Goal: Task Accomplishment & Management: Manage account settings

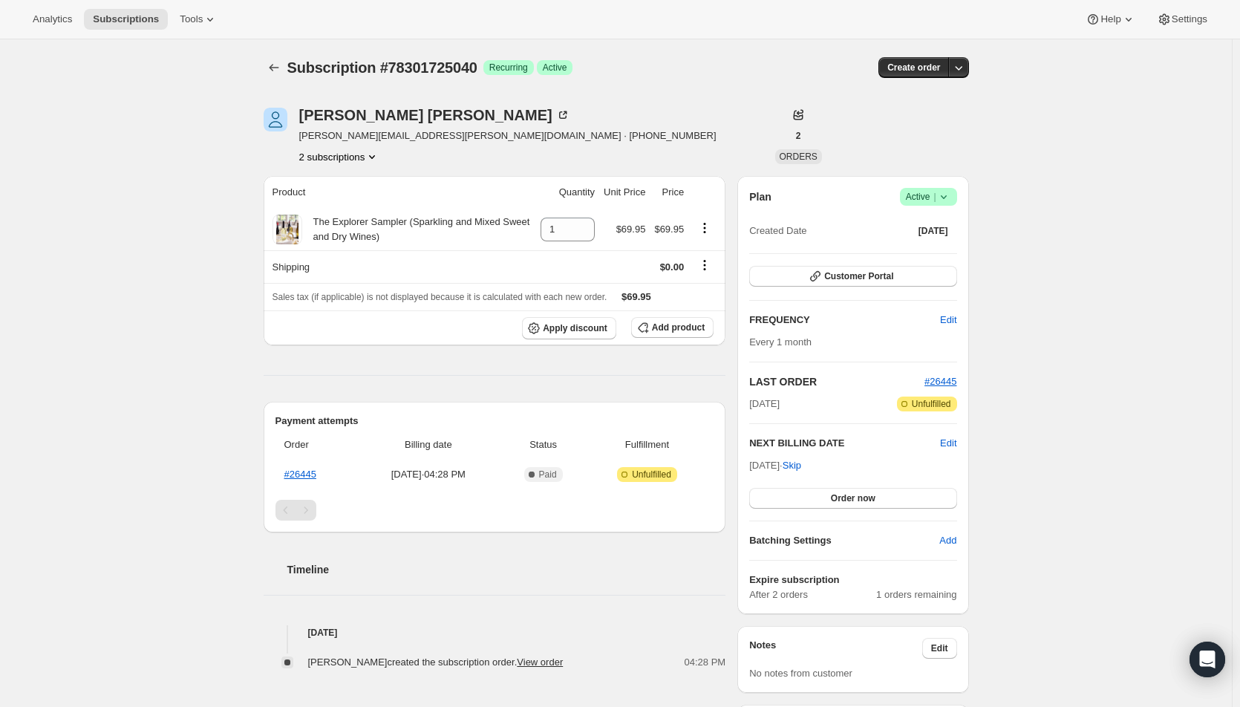
click at [953, 439] on span "Edit" at bounding box center [948, 443] width 16 height 15
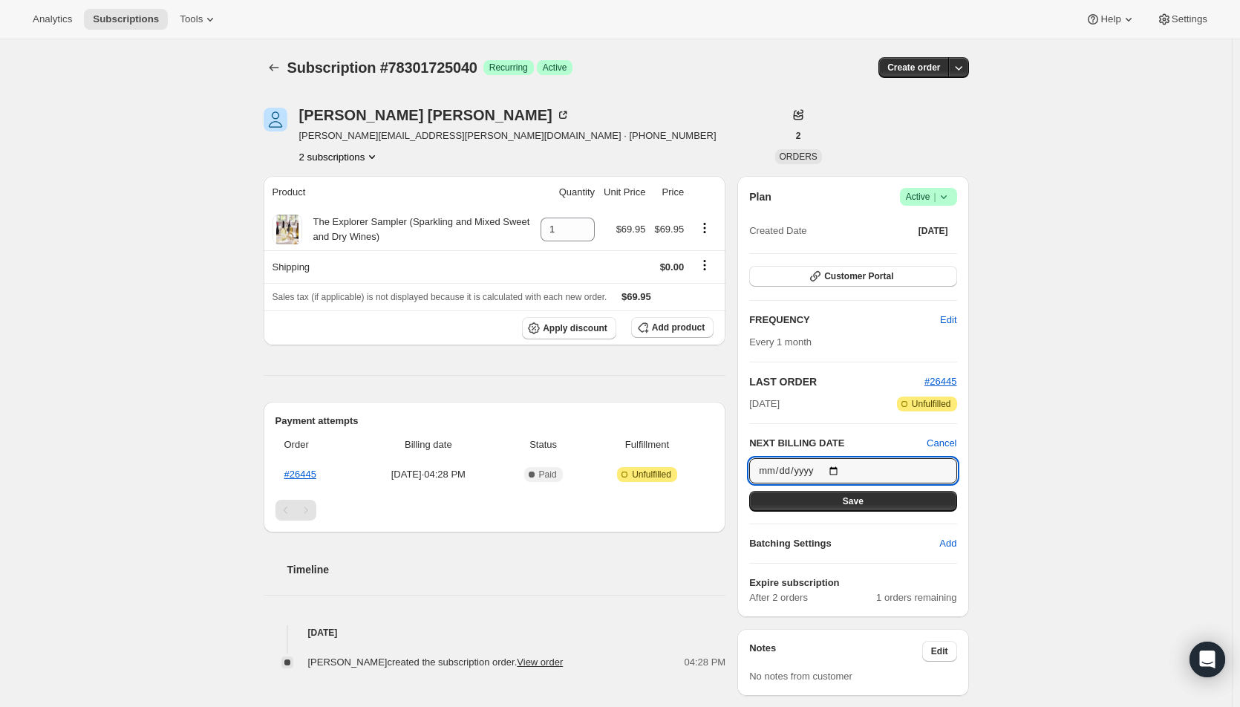
click at [836, 471] on input "[DATE]" at bounding box center [852, 470] width 207 height 25
type input "[DATE]"
click at [814, 503] on button "Save" at bounding box center [852, 501] width 207 height 21
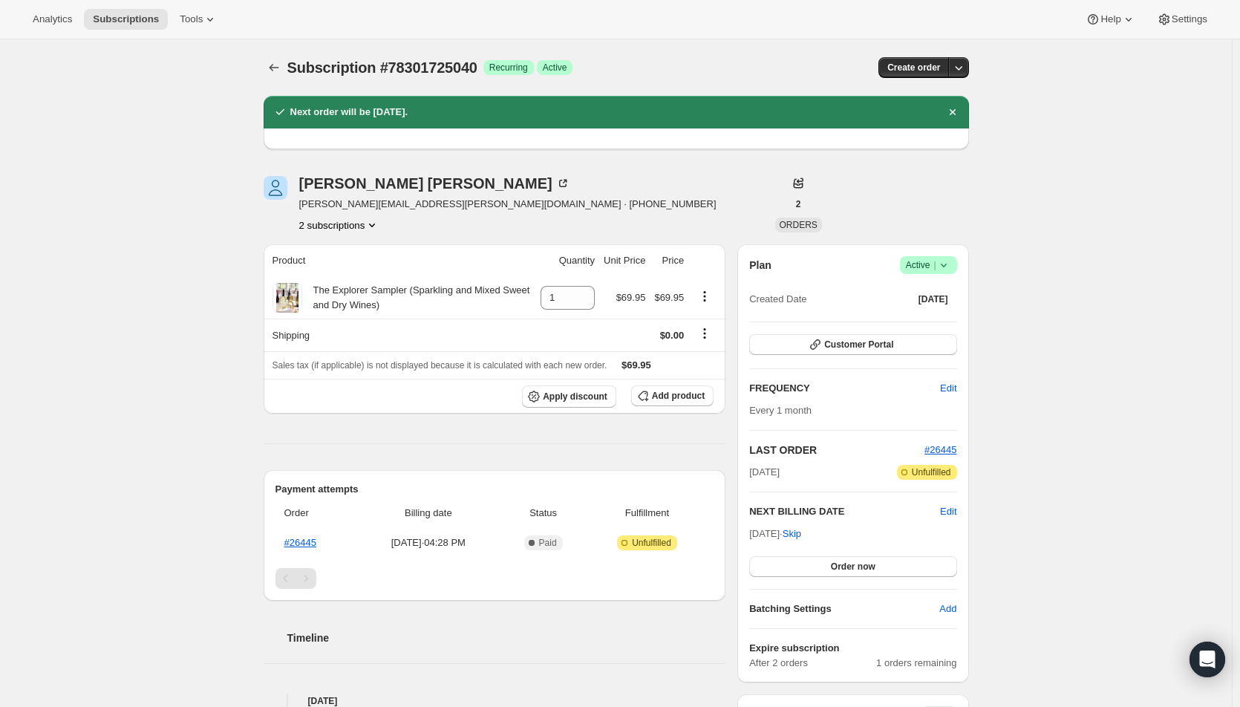
click at [351, 228] on button "2 subscriptions" at bounding box center [339, 225] width 81 height 15
click at [339, 249] on span "78301692272" at bounding box center [321, 252] width 59 height 11
click at [945, 510] on span "Edit" at bounding box center [948, 511] width 16 height 15
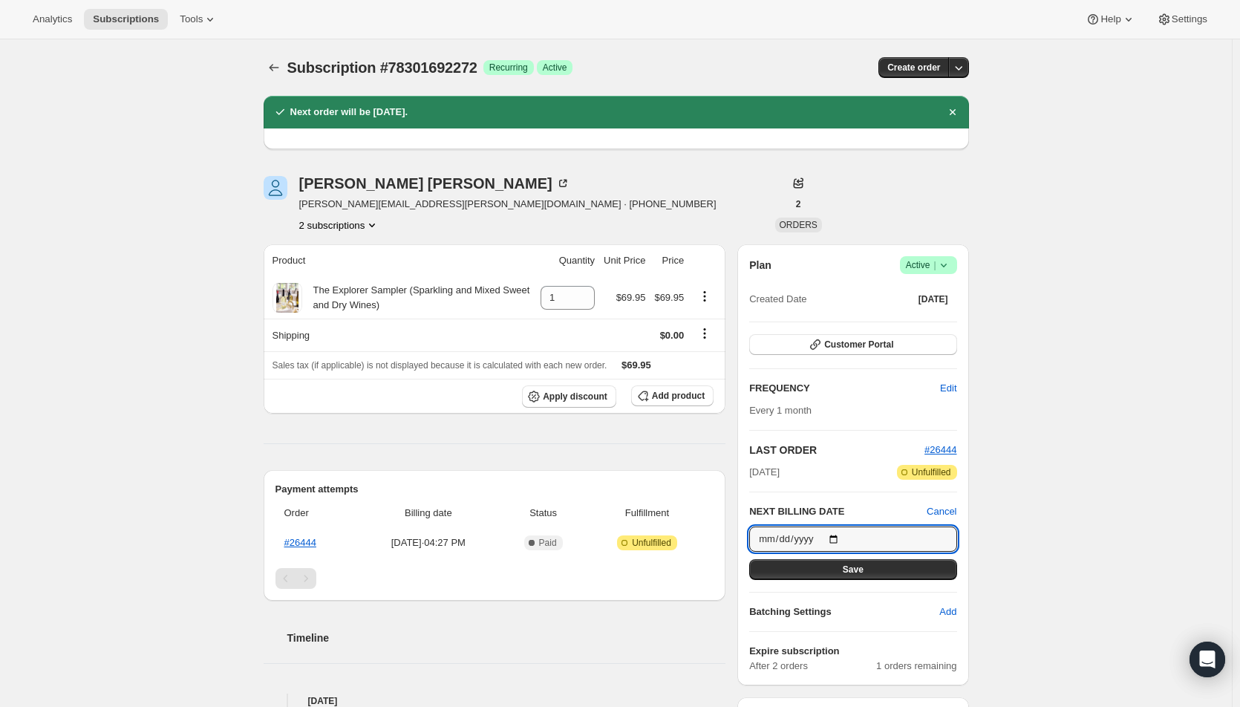
click at [838, 543] on input "[DATE]" at bounding box center [852, 538] width 207 height 25
type input "[DATE]"
click at [852, 573] on span "Save" at bounding box center [853, 570] width 21 height 12
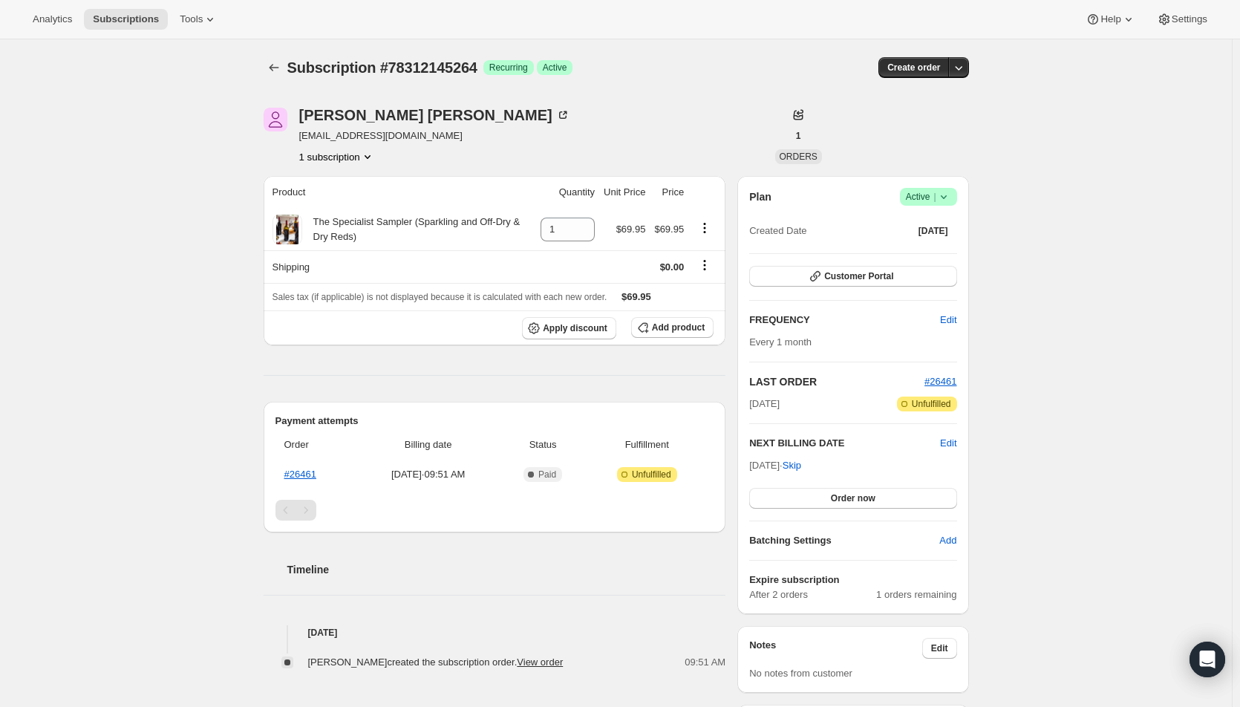
click at [946, 445] on span "Edit" at bounding box center [948, 443] width 16 height 15
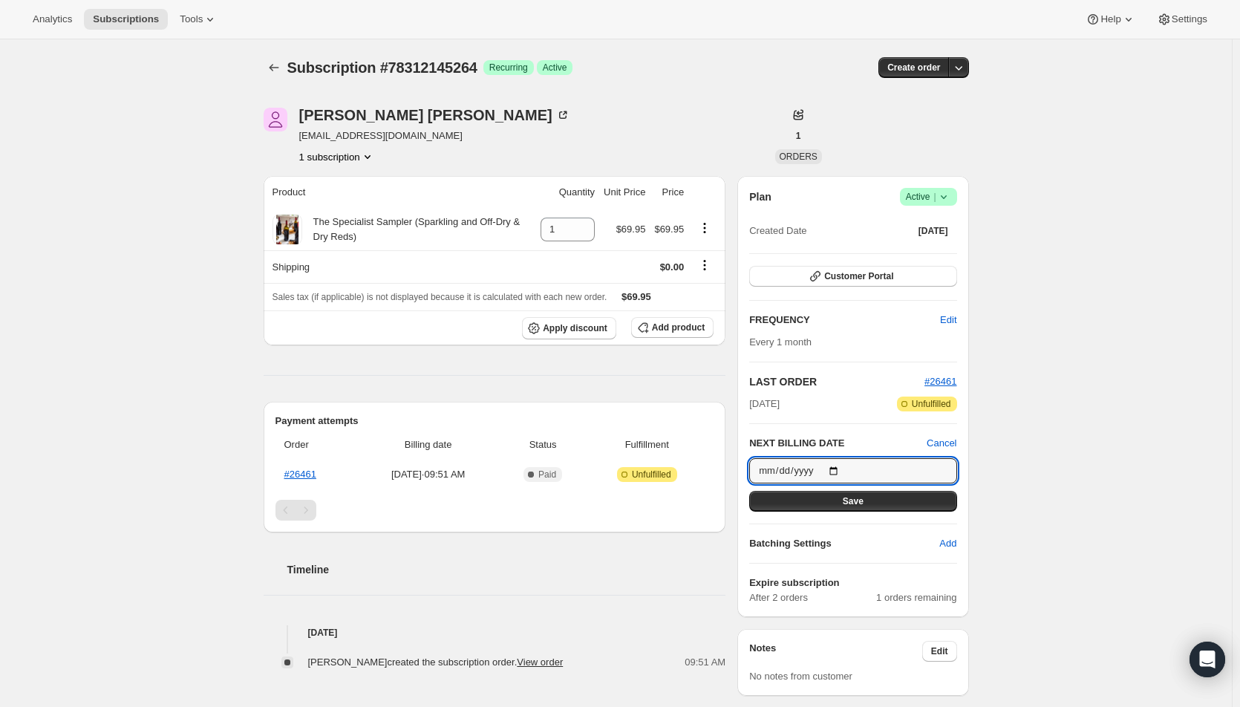
click at [846, 469] on input "[DATE]" at bounding box center [852, 470] width 207 height 25
click at [840, 471] on input "2025-09-26" at bounding box center [852, 470] width 207 height 25
type input "2025-10-01"
click at [826, 497] on button "Save" at bounding box center [852, 501] width 207 height 21
